Goal: Task Accomplishment & Management: Manage account settings

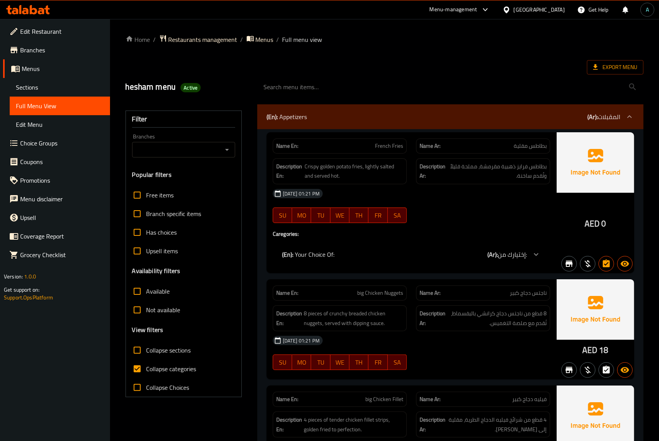
click at [167, 372] on span "Collapse categories" at bounding box center [172, 368] width 50 height 9
click at [147, 372] on input "Collapse categories" at bounding box center [137, 368] width 19 height 19
checkbox input "false"
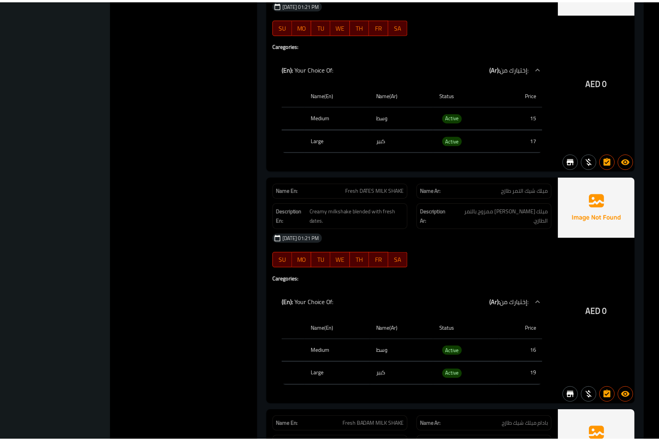
scroll to position [6046, 0]
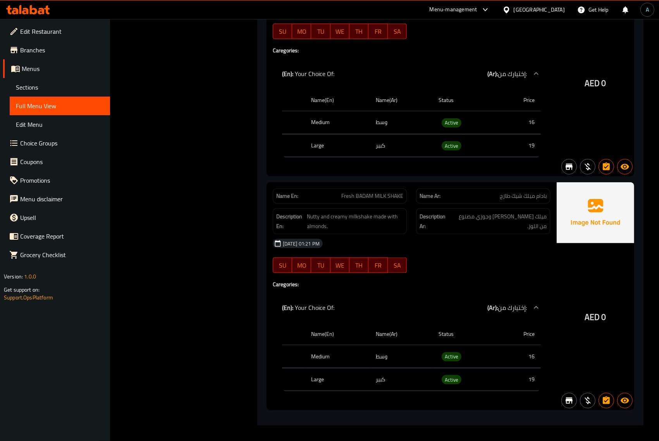
click at [33, 12] on icon at bounding box center [28, 9] width 44 height 9
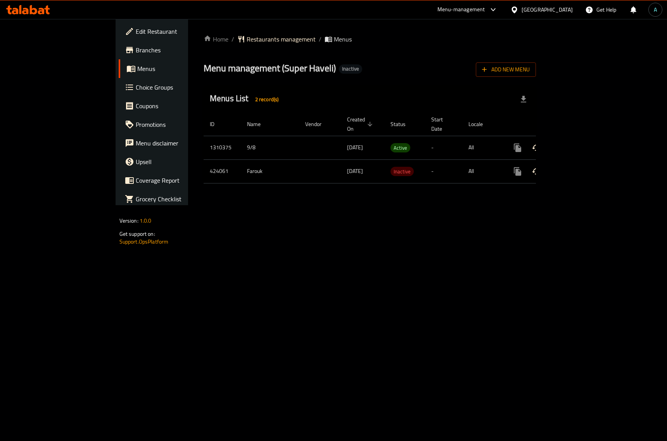
click at [578, 143] on icon "enhanced table" at bounding box center [573, 147] width 9 height 9
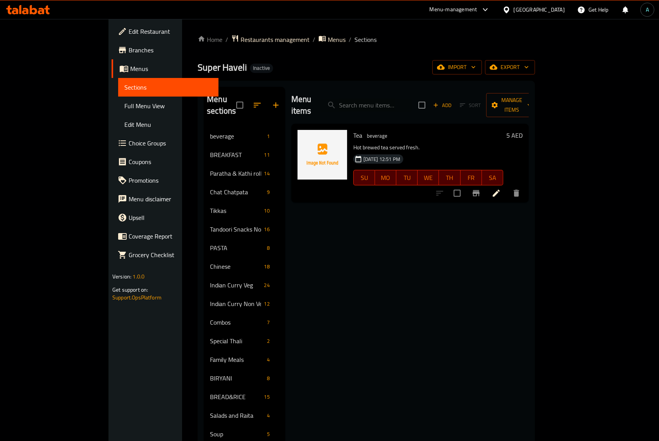
click at [124, 107] on span "Full Menu View" at bounding box center [168, 105] width 88 height 9
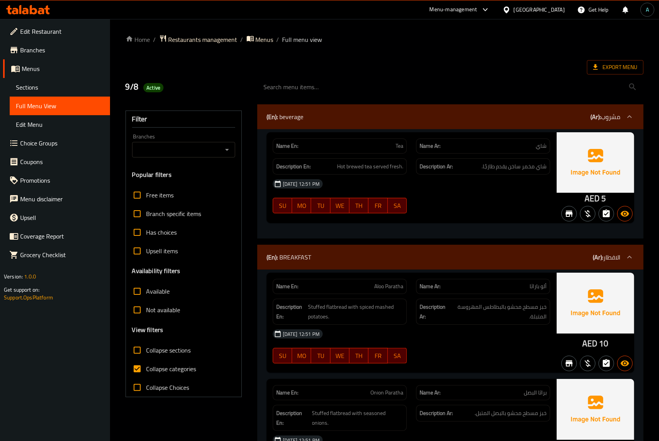
drag, startPoint x: 154, startPoint y: 369, endPoint x: 584, endPoint y: 198, distance: 462.3
click at [154, 369] on span "Collapse categories" at bounding box center [172, 368] width 50 height 9
click at [147, 369] on input "Collapse categories" at bounding box center [137, 368] width 19 height 19
checkbox input "false"
drag, startPoint x: 583, startPoint y: 196, endPoint x: 599, endPoint y: 196, distance: 16.3
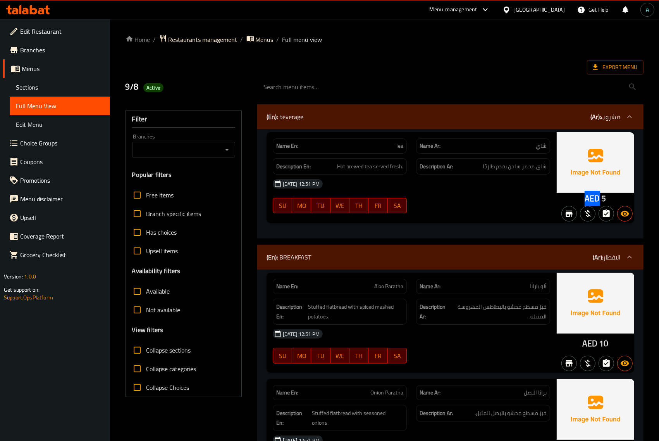
click at [599, 196] on div "AED 5" at bounding box center [596, 177] width 78 height 91
copy span "AED"
click at [597, 68] on icon at bounding box center [596, 67] width 8 height 8
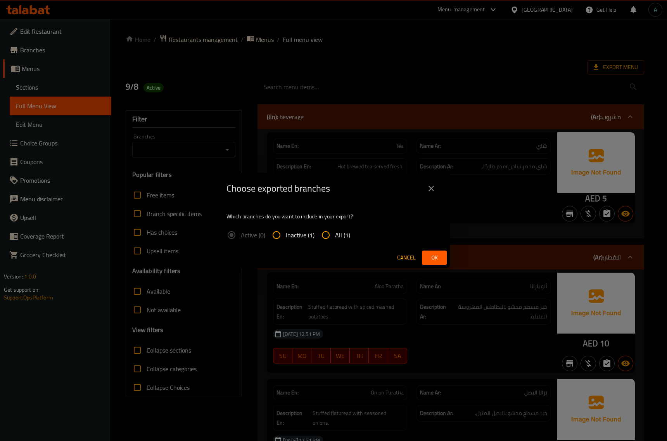
click at [349, 234] on div "Active (0) Inactive (1) All (1)" at bounding box center [291, 235] width 130 height 19
click at [345, 234] on span "All (1)" at bounding box center [342, 234] width 15 height 9
click at [335, 234] on input "All (1)" at bounding box center [325, 235] width 19 height 19
radio input "true"
click at [433, 253] on span "Ok" at bounding box center [434, 258] width 12 height 10
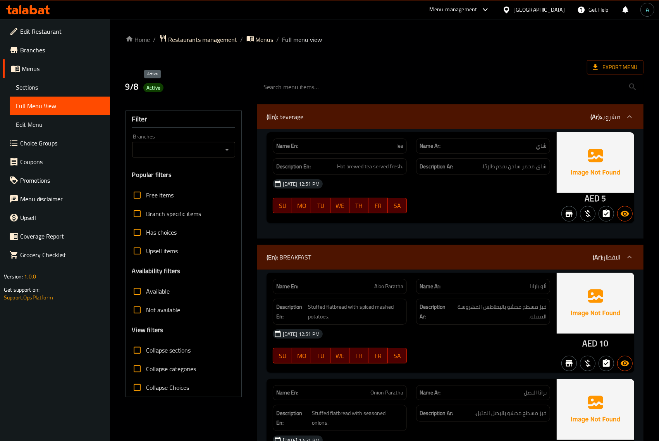
click at [151, 86] on span "Active" at bounding box center [153, 87] width 20 height 7
drag, startPoint x: 151, startPoint y: 86, endPoint x: 190, endPoint y: 86, distance: 38.8
click at [151, 86] on span "Active" at bounding box center [153, 87] width 20 height 7
copy span "Active"
click at [288, 274] on div "Name En: [PERSON_NAME]" at bounding box center [339, 286] width 143 height 24
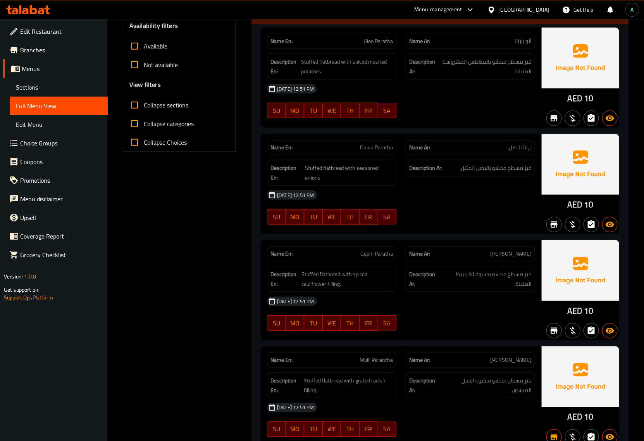
scroll to position [242, 0]
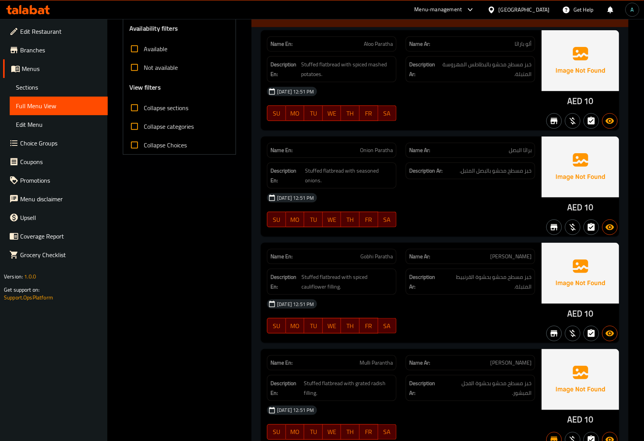
click at [160, 105] on span "Collapse sections" at bounding box center [166, 107] width 45 height 9
click at [144, 105] on input "Collapse sections" at bounding box center [134, 107] width 19 height 19
checkbox input "true"
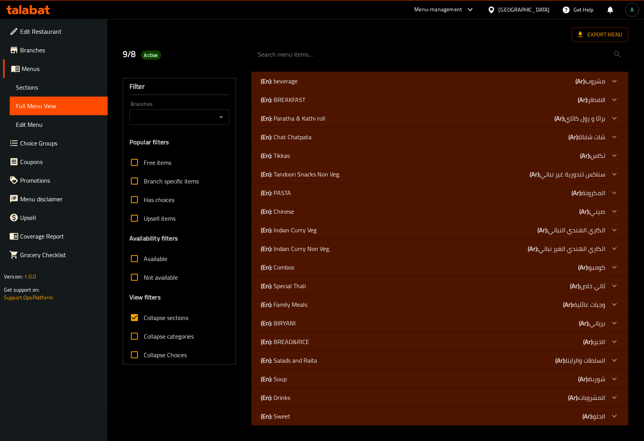
scroll to position [32, 0]
click at [305, 230] on p "(En): Indian Curry Veg" at bounding box center [289, 230] width 56 height 9
click at [304, 209] on div "(En): Chinese (Ar): صيني" at bounding box center [433, 211] width 345 height 9
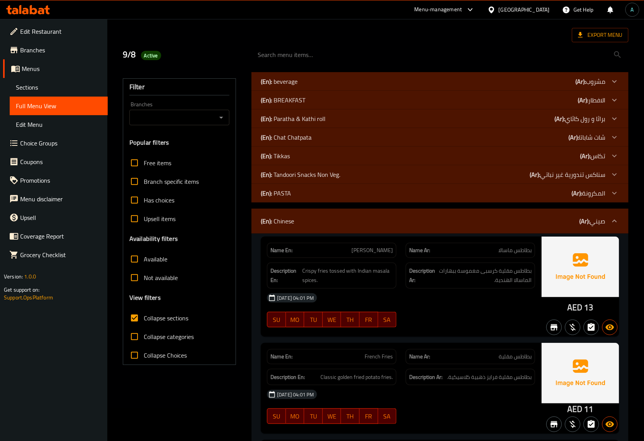
click at [306, 195] on div "(En): PASTA (Ar): المكرونة" at bounding box center [433, 192] width 345 height 9
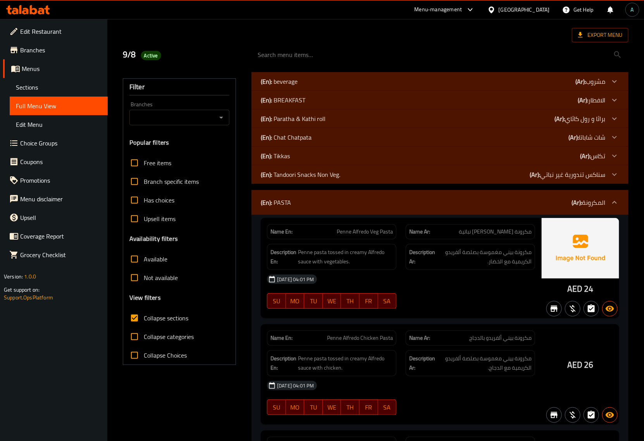
click at [310, 175] on p "(En): Tandoori Snacks Non Veg." at bounding box center [300, 174] width 79 height 9
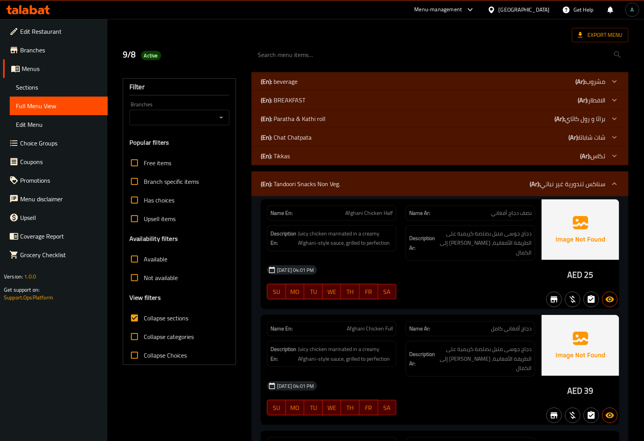
click at [304, 155] on div "(En): Tikkas (Ar): تكاس" at bounding box center [433, 155] width 345 height 9
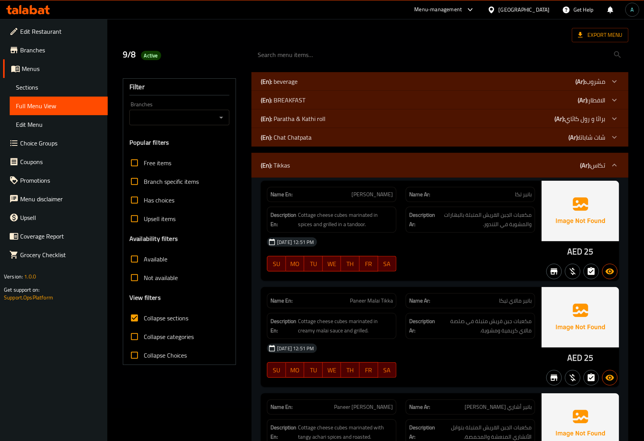
click at [305, 138] on p "(En): Chat Chatpata" at bounding box center [286, 137] width 51 height 9
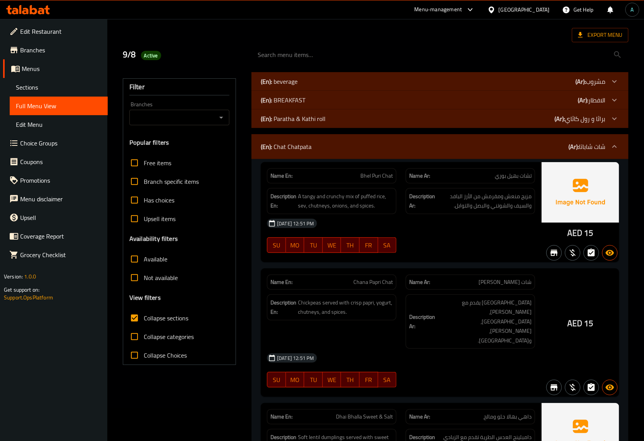
click at [311, 117] on p "(En): Paratha & Kathi roll" at bounding box center [293, 118] width 65 height 9
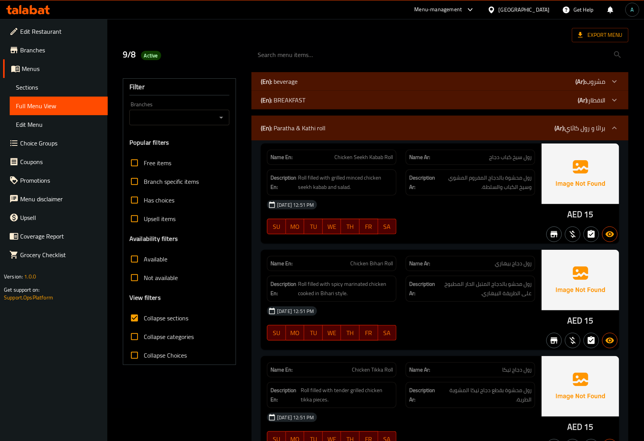
click at [312, 96] on div "(En): BREAKFAST (Ar): الافطار" at bounding box center [433, 99] width 345 height 9
click at [315, 76] on div "(En): beverage (Ar): مشروب" at bounding box center [440, 81] width 377 height 19
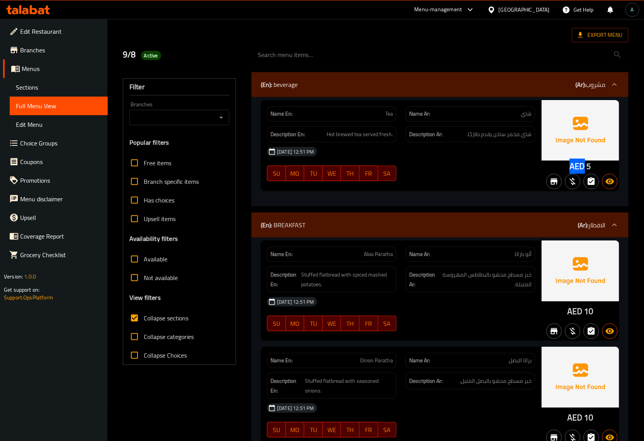
drag, startPoint x: 570, startPoint y: 167, endPoint x: 584, endPoint y: 167, distance: 14.0
click at [584, 167] on div "AED 5" at bounding box center [581, 145] width 78 height 91
copy span "AED"
click at [150, 55] on span "Active" at bounding box center [151, 55] width 20 height 7
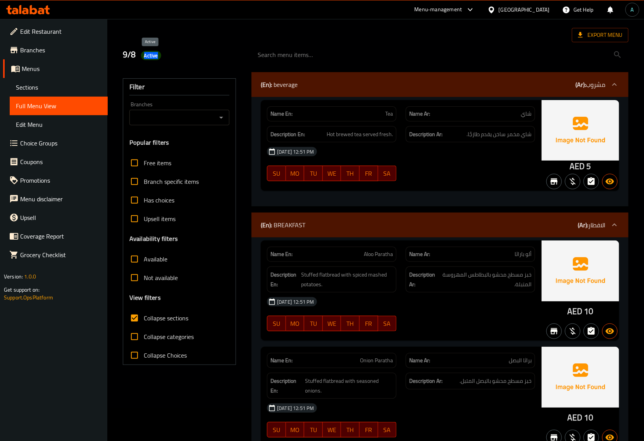
copy span "Active"
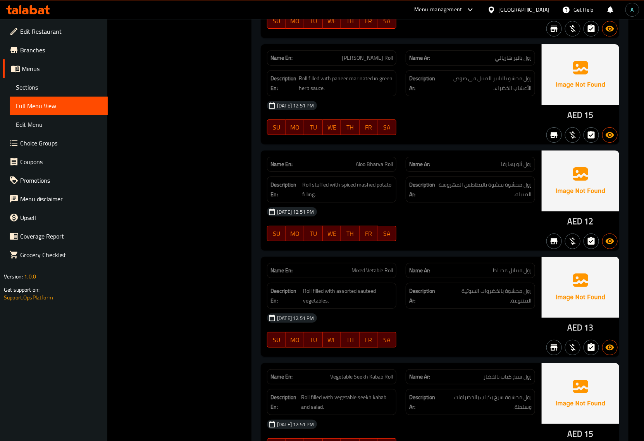
scroll to position [2519, 0]
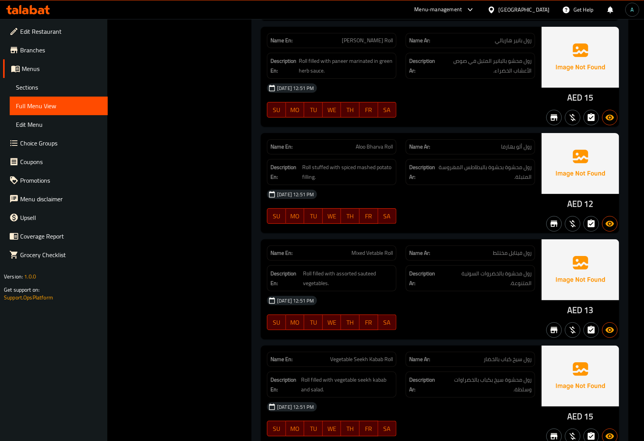
click at [371, 257] on span "Mixed Vetable Roll" at bounding box center [372, 253] width 41 height 8
copy span "Vetable"
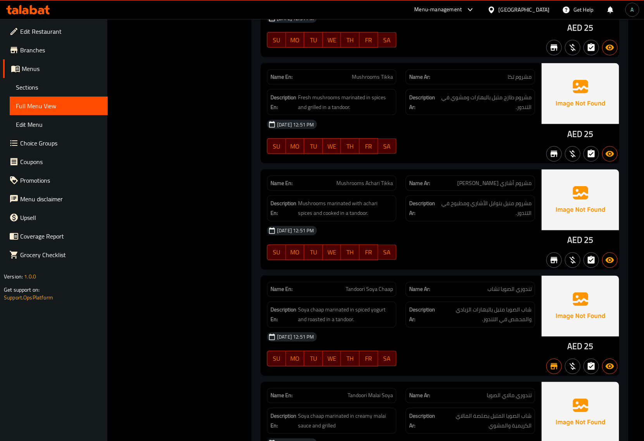
scroll to position [4360, 0]
